Goal: Find specific page/section: Find specific page/section

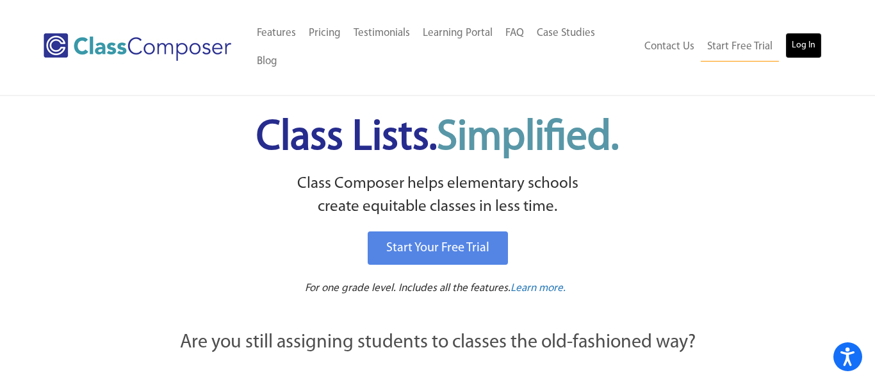
click at [796, 35] on link "Log In" at bounding box center [803, 46] width 37 height 26
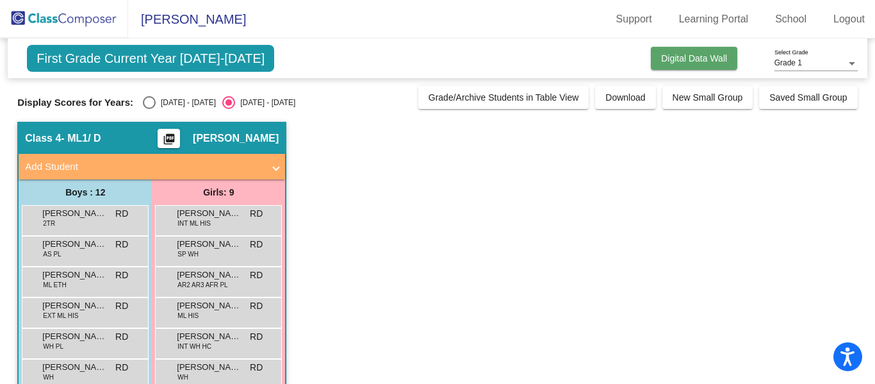
click at [696, 56] on span "Digital Data Wall" at bounding box center [694, 58] width 66 height 10
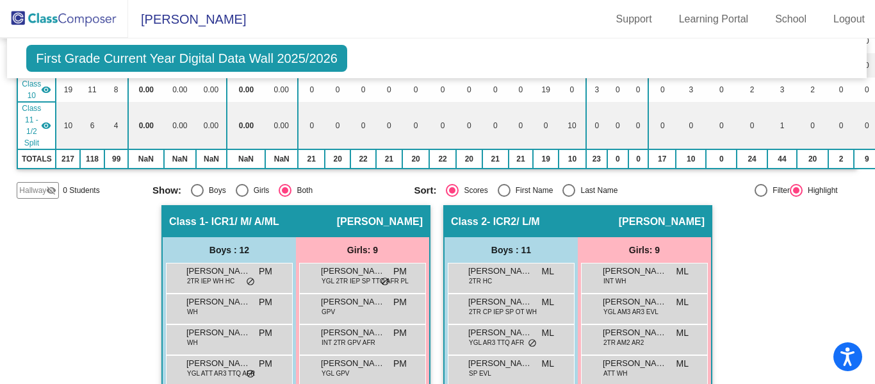
scroll to position [0, 1]
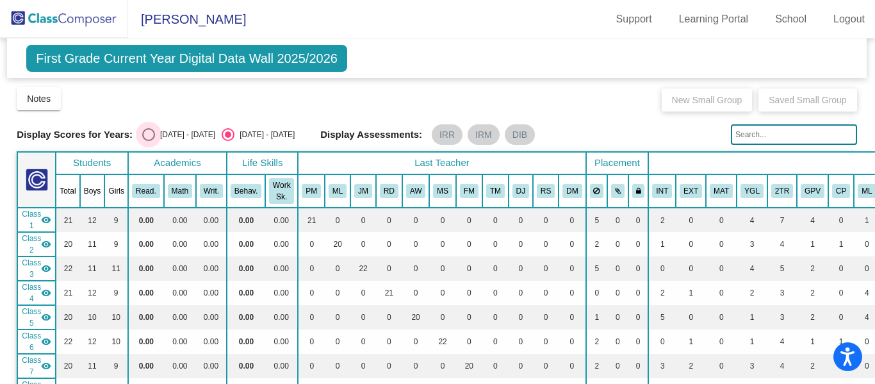
click at [145, 128] on div "Select an option" at bounding box center [148, 134] width 13 height 13
click at [148, 141] on input "2024 - 2025" at bounding box center [148, 141] width 1 height 1
radio input "true"
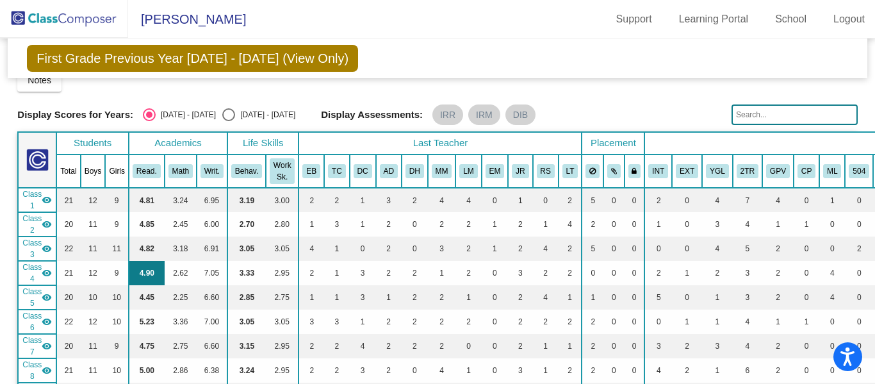
scroll to position [0, 0]
